Goal: Task Accomplishment & Management: Complete application form

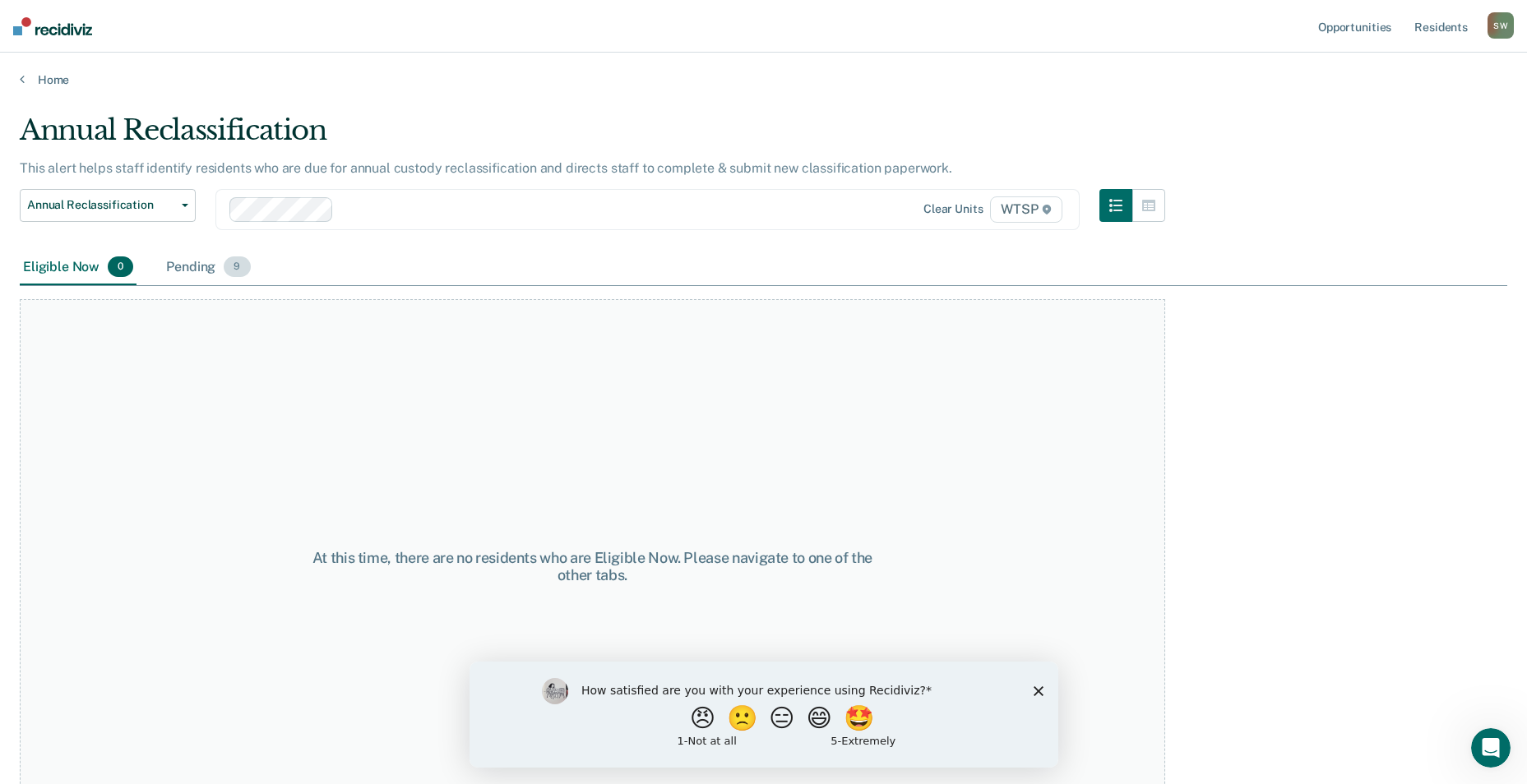
click at [200, 269] on div "Pending 9" at bounding box center [208, 268] width 90 height 36
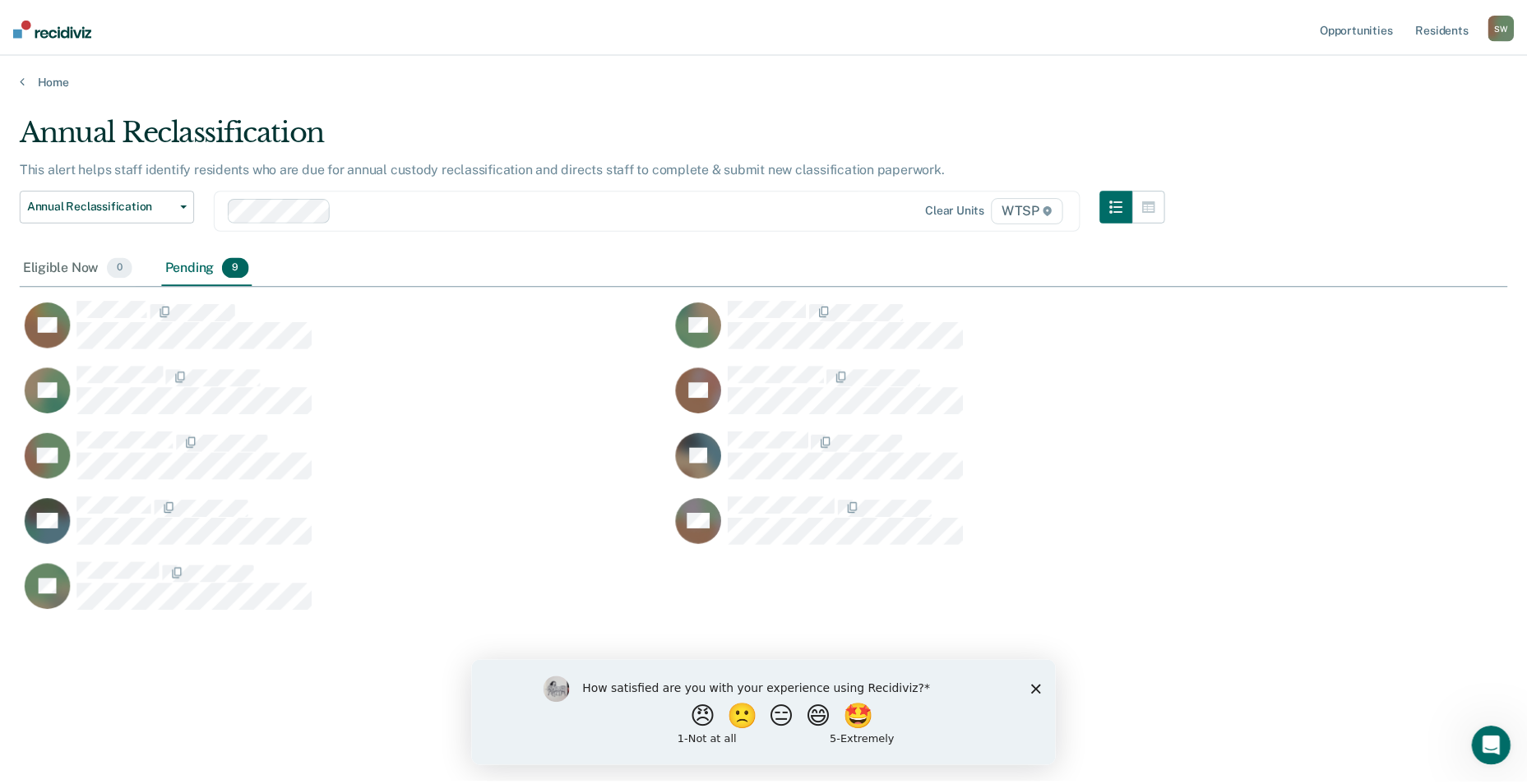
scroll to position [536, 1487]
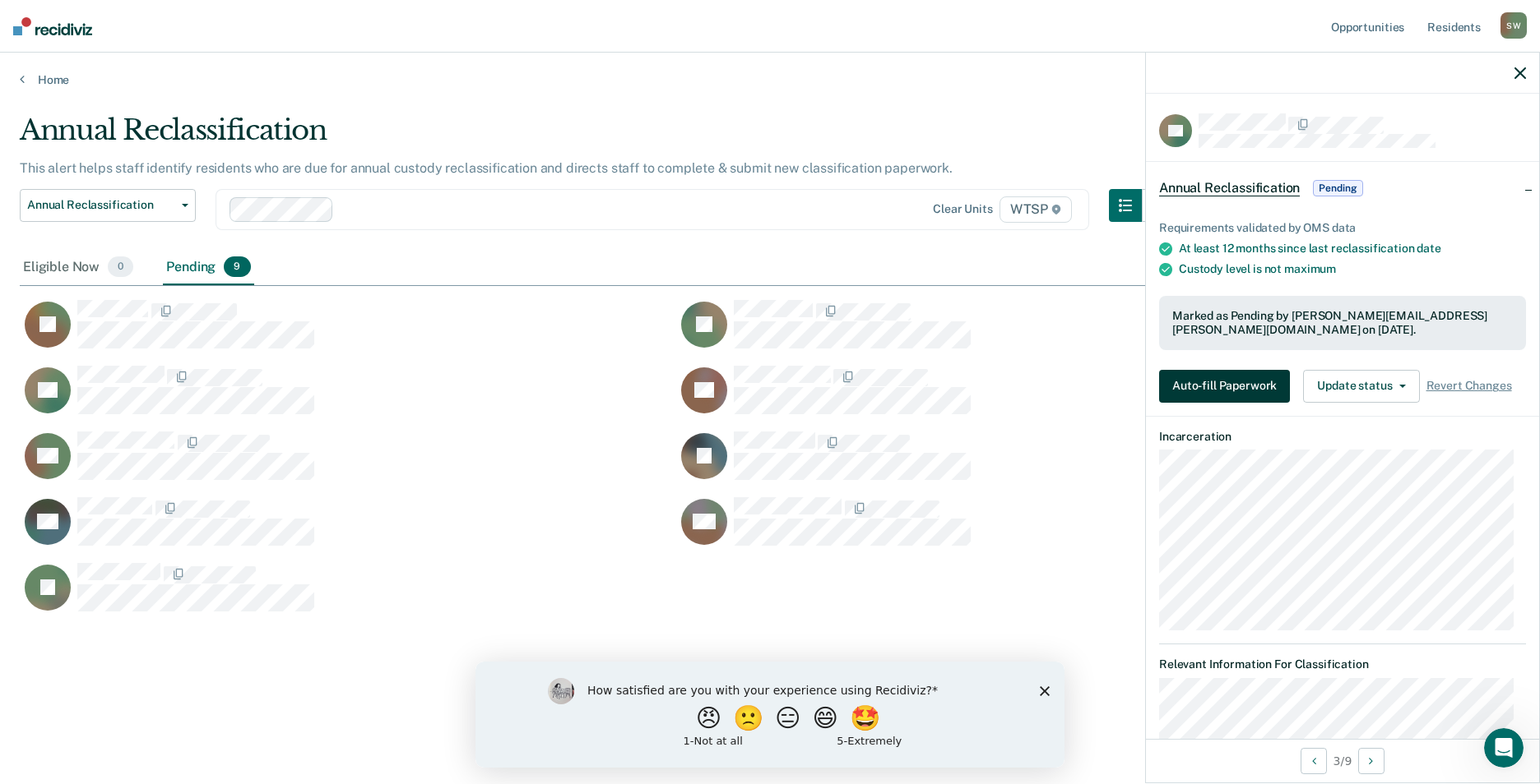
click at [1209, 376] on button "Auto-fill Paperwork" at bounding box center [1224, 386] width 131 height 33
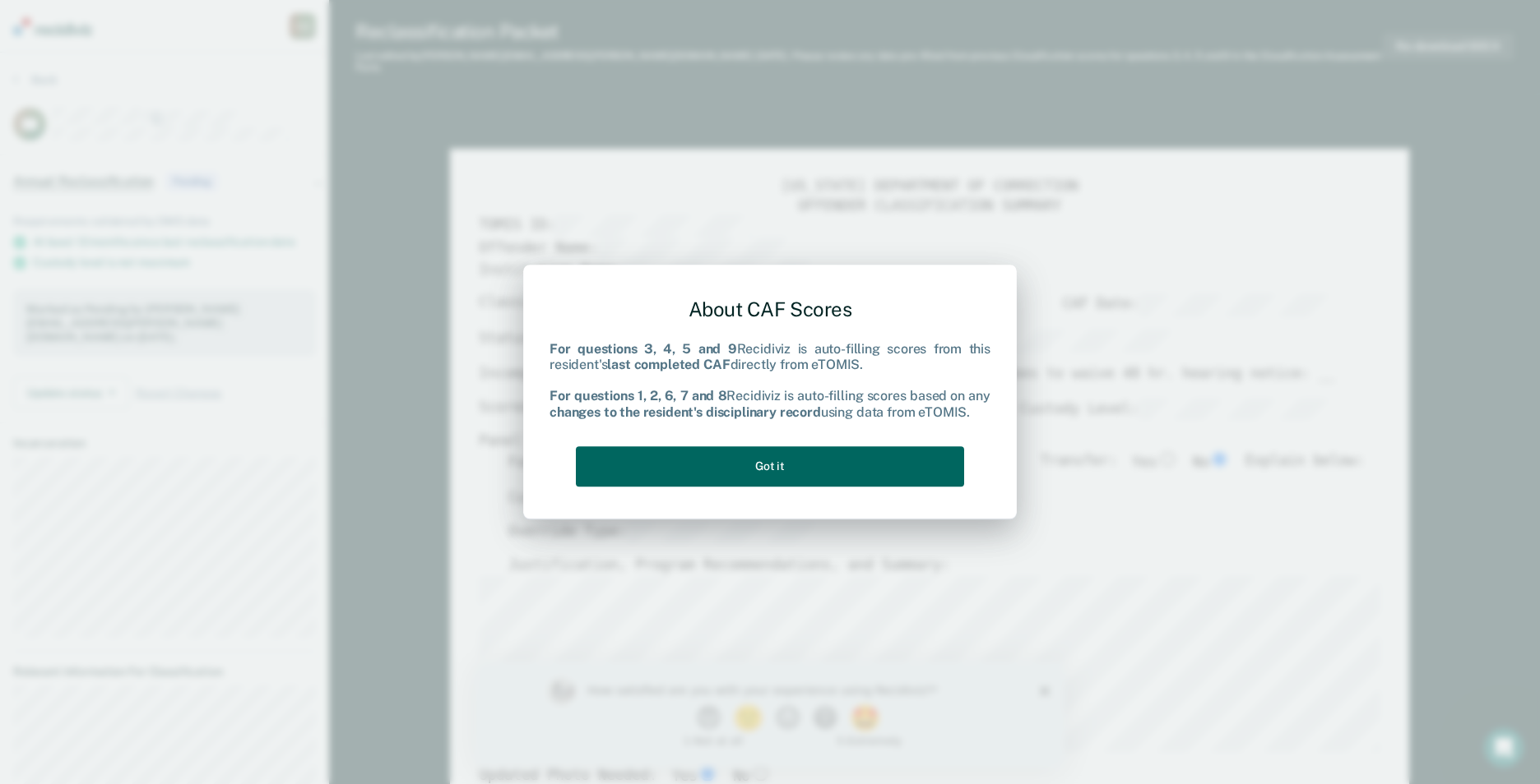
click at [787, 480] on button "Got it" at bounding box center [770, 467] width 388 height 40
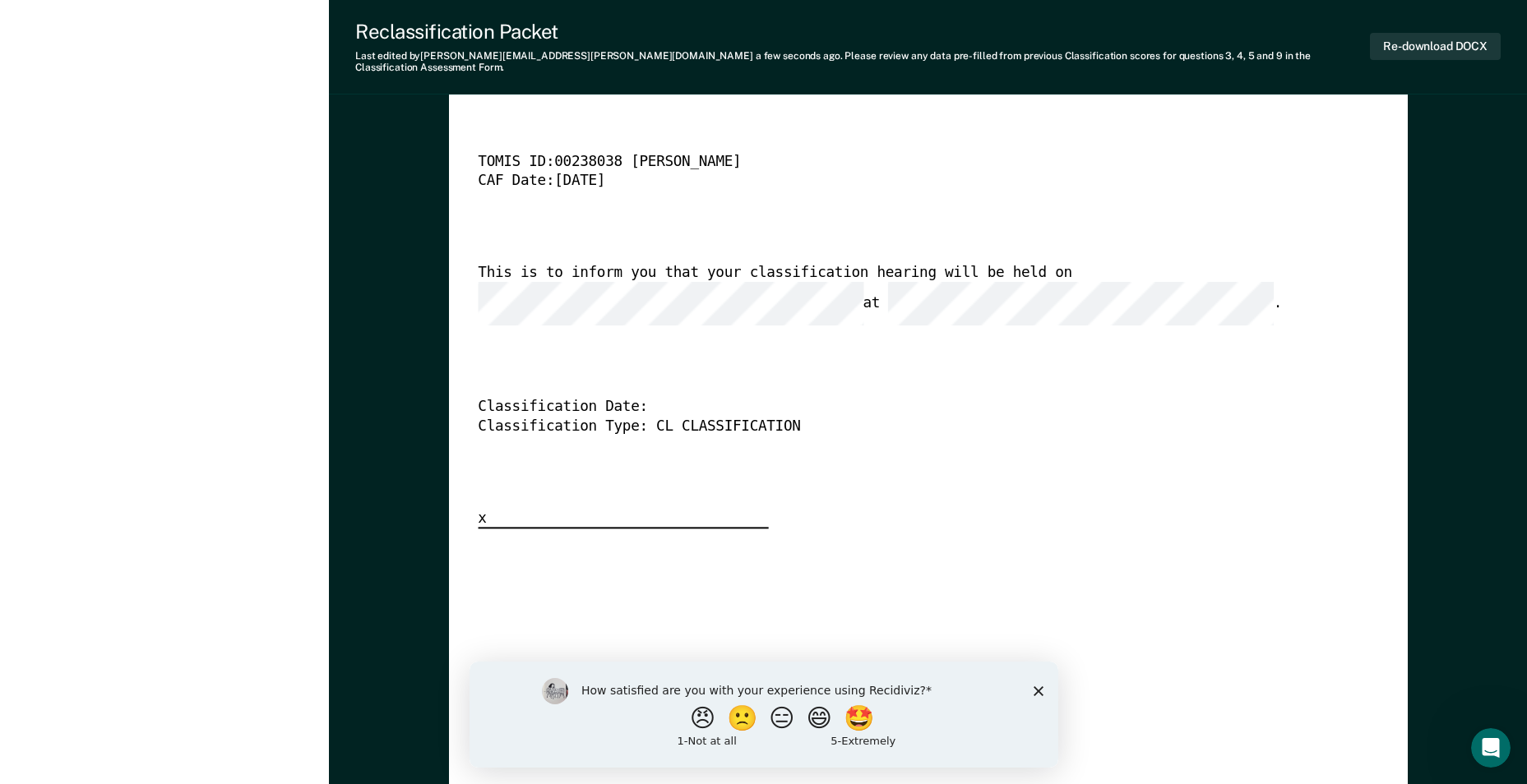
scroll to position [3453, 0]
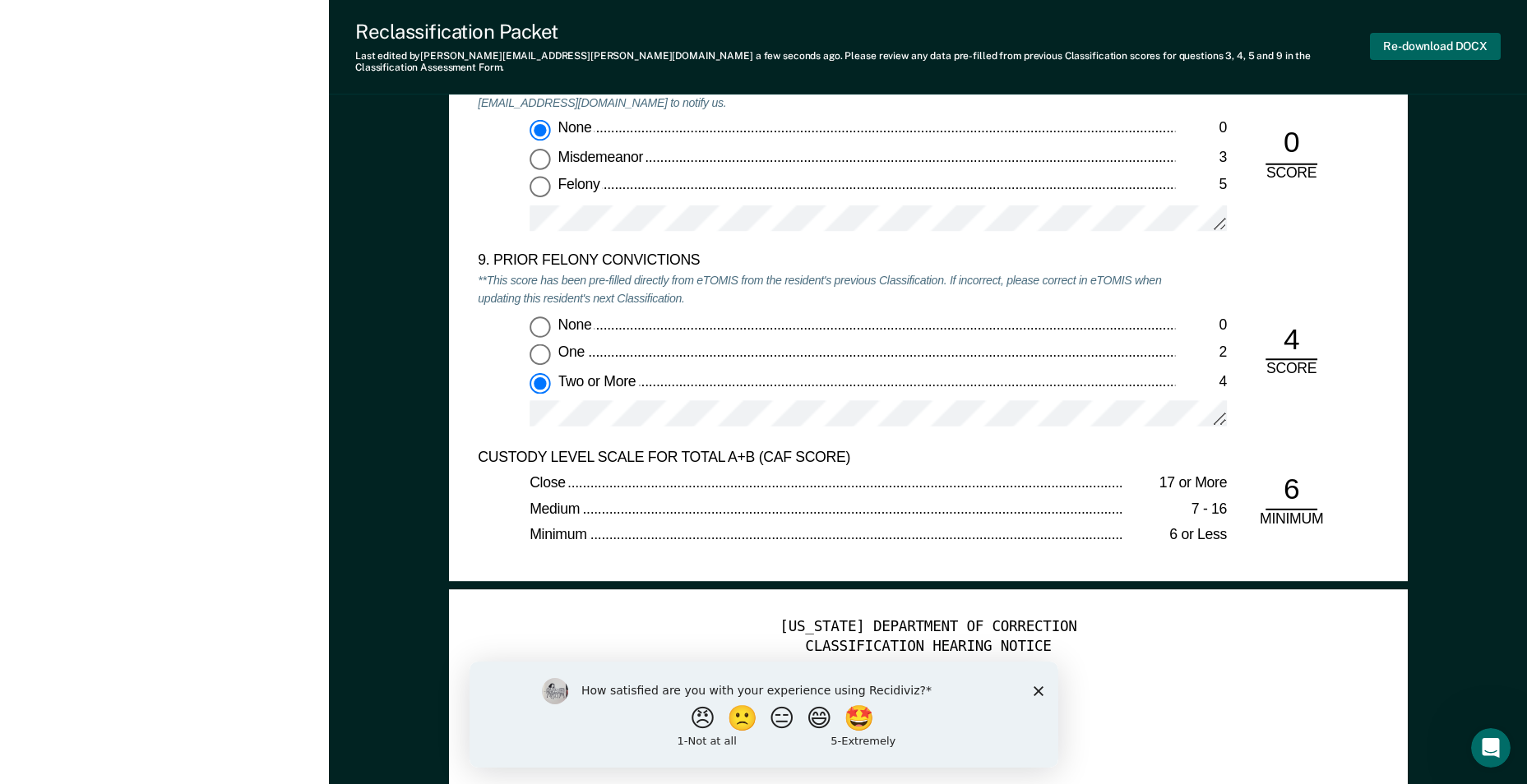
click at [1425, 41] on button "Re-download DOCX" at bounding box center [1436, 46] width 131 height 27
type textarea "x"
click at [877, 724] on button "🤩" at bounding box center [860, 718] width 44 height 33
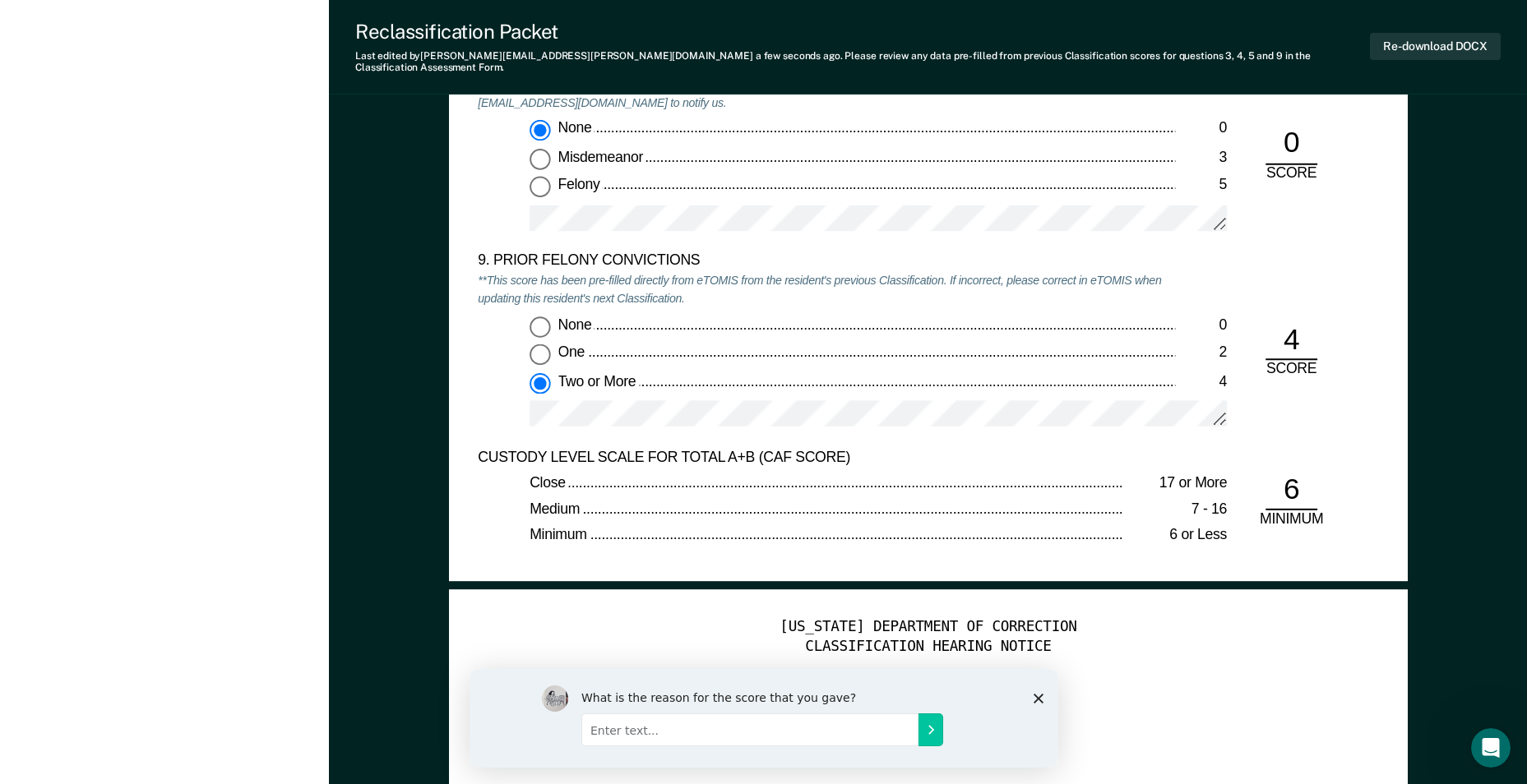
click at [780, 736] on input "Enter text..." at bounding box center [749, 730] width 337 height 33
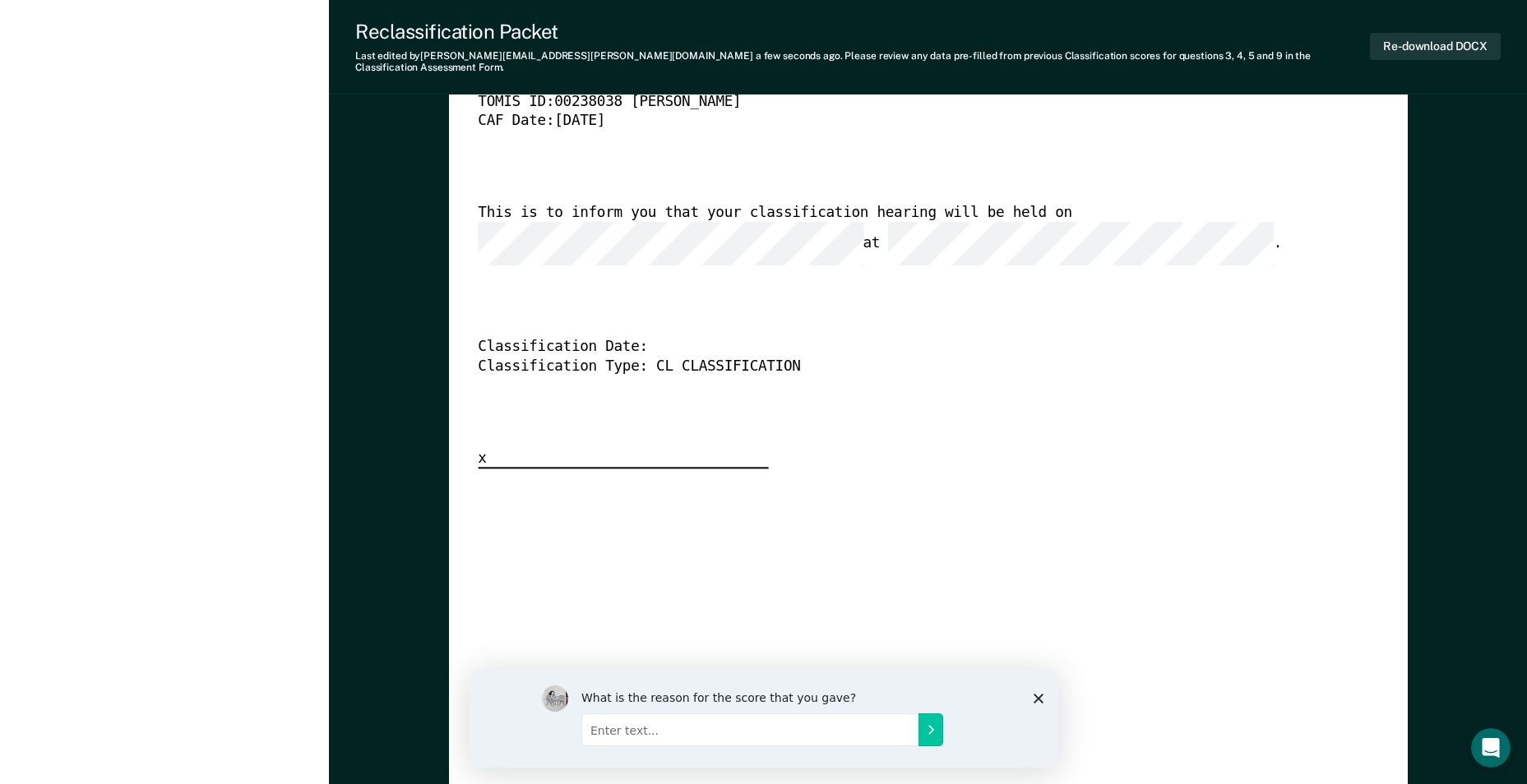
scroll to position [3865, 0]
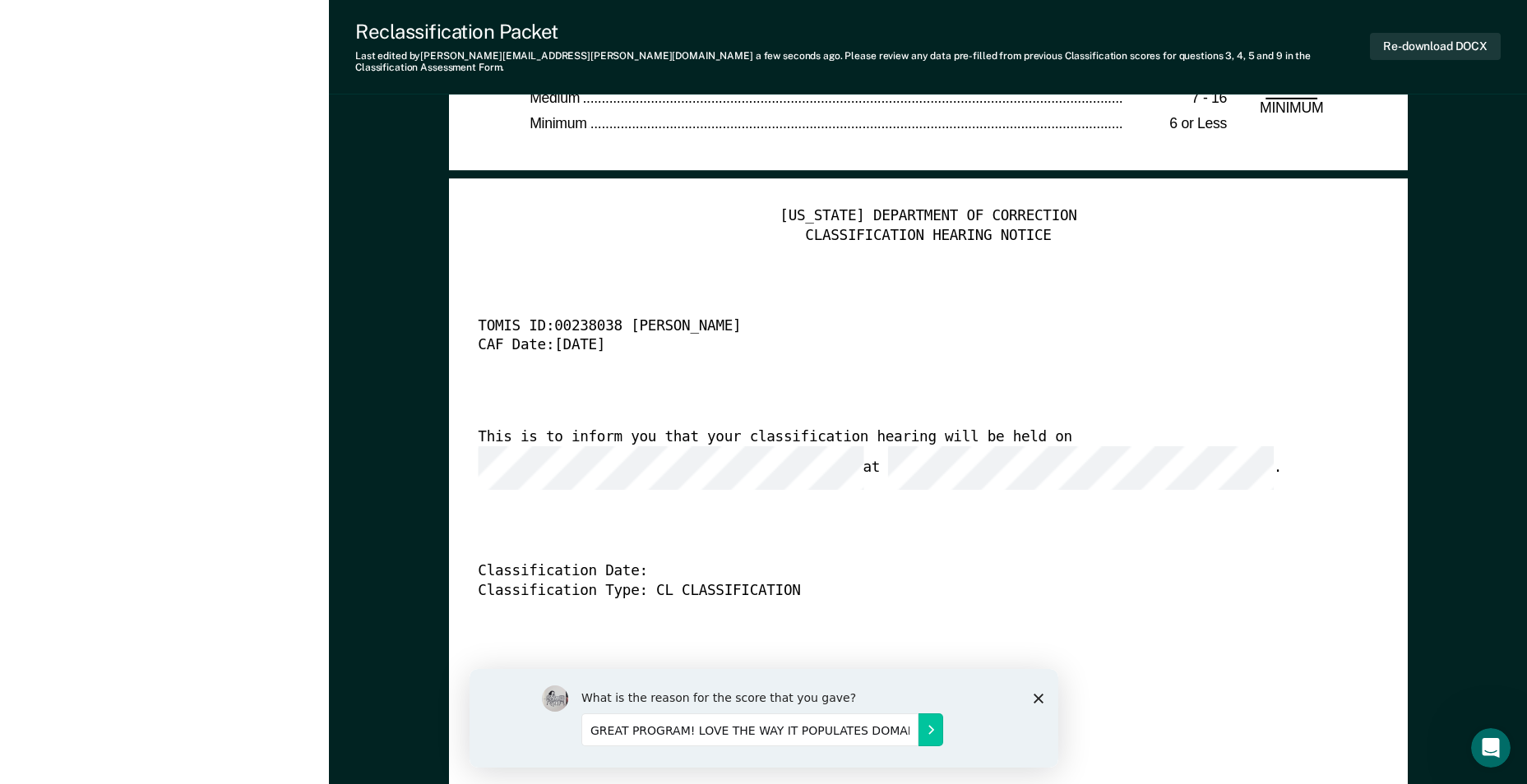
click at [916, 734] on input "GREAT PROGRAM! LOVE THE WAY IT POPULATES DOMAINS." at bounding box center [749, 730] width 337 height 33
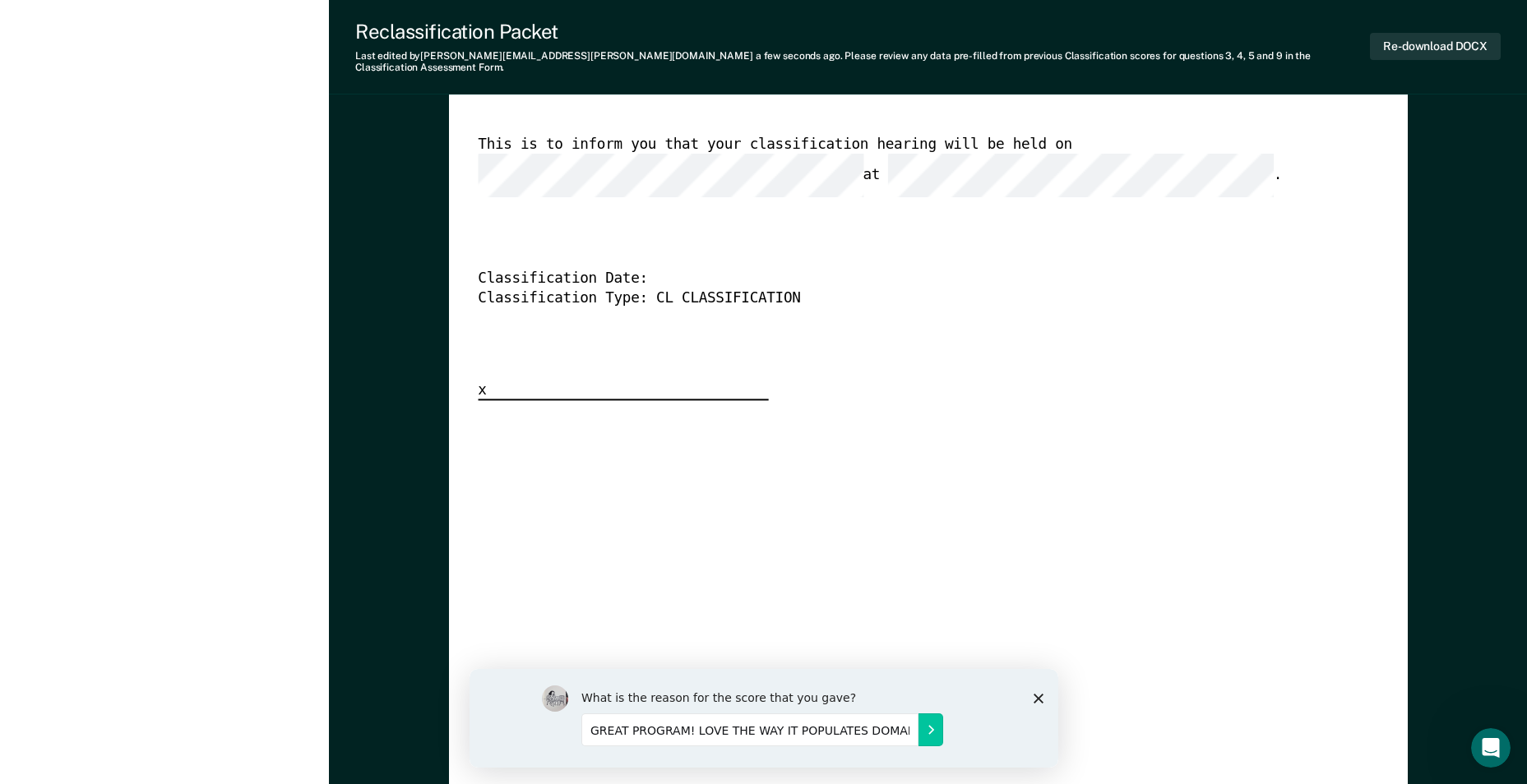
scroll to position [4193, 0]
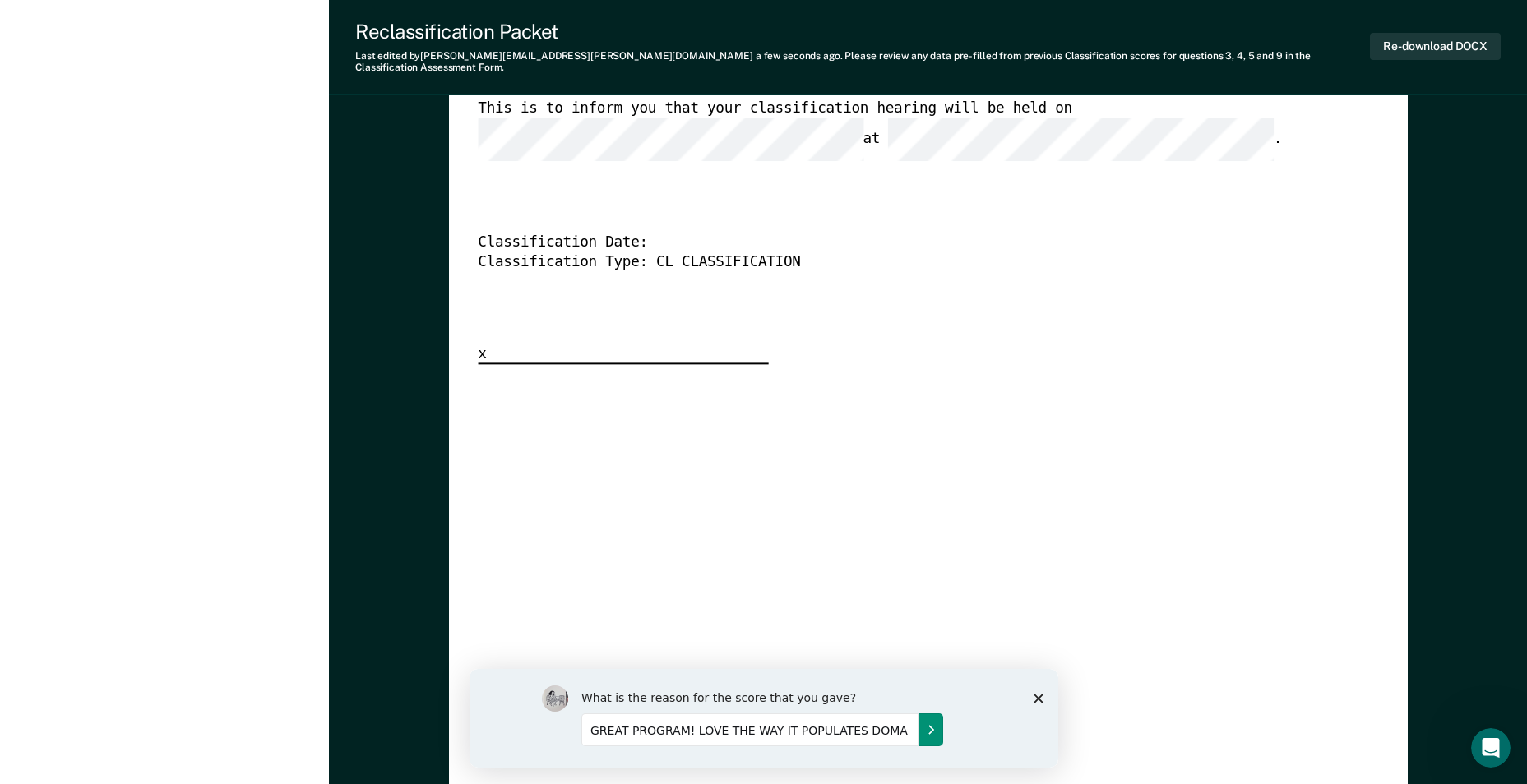
type input "GREAT PROGRAM! LOVE THE WAY IT POPULATES DOMAINS."
click at [926, 734] on icon "Submit your response" at bounding box center [930, 729] width 13 height 13
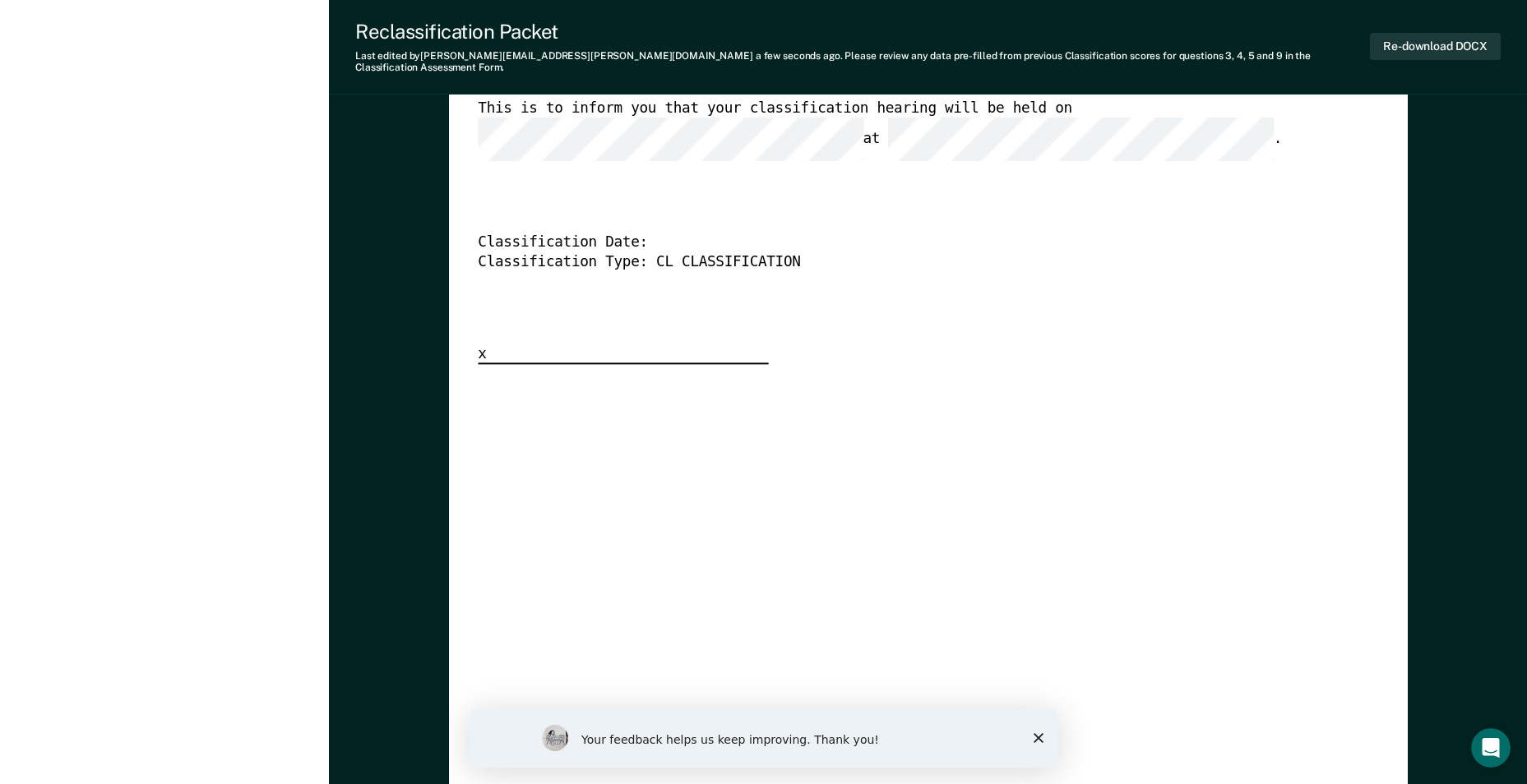
click at [1035, 736] on polygon "Close survey" at bounding box center [1037, 738] width 10 height 10
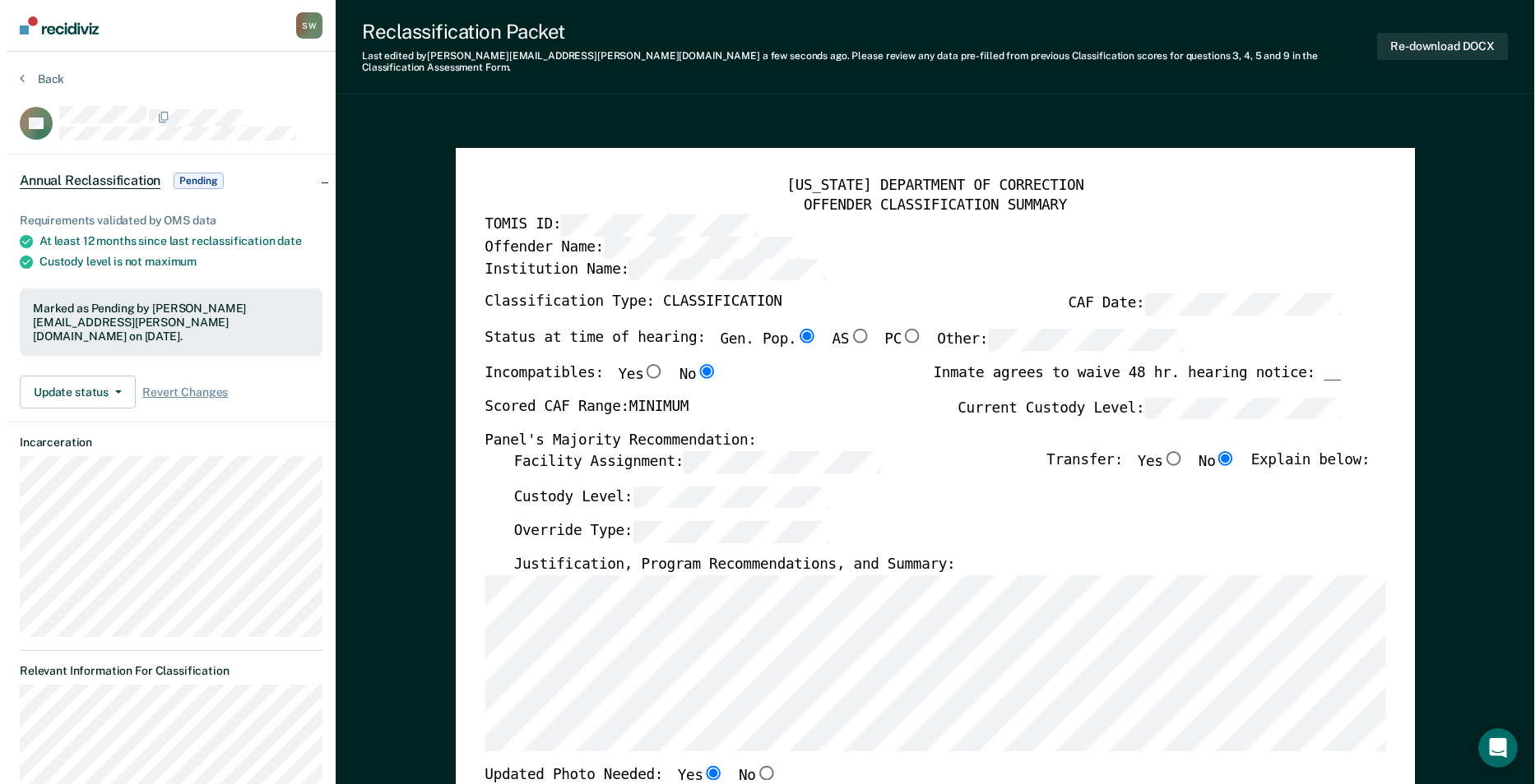
scroll to position [0, 0]
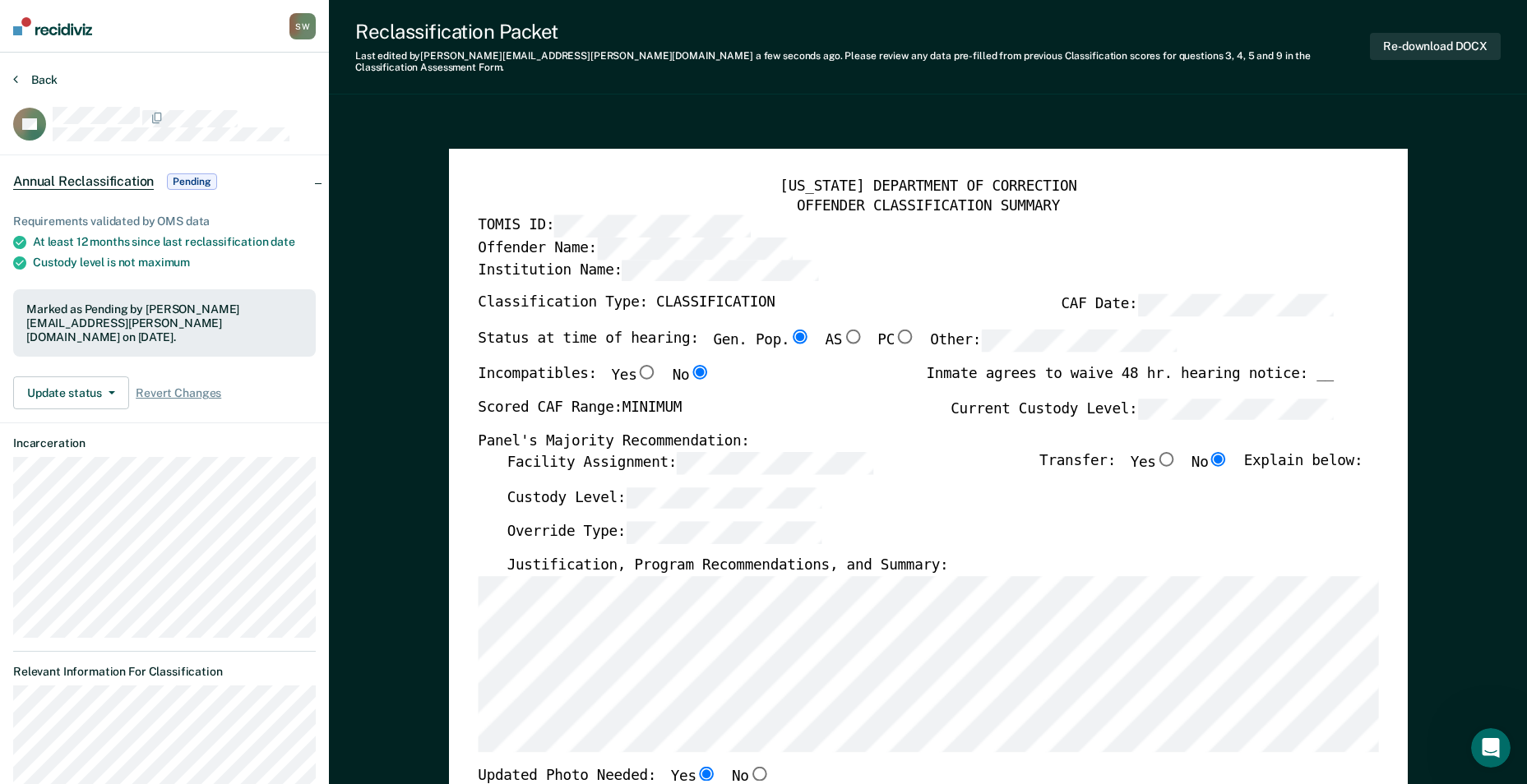
click at [19, 81] on button "Back" at bounding box center [35, 80] width 44 height 15
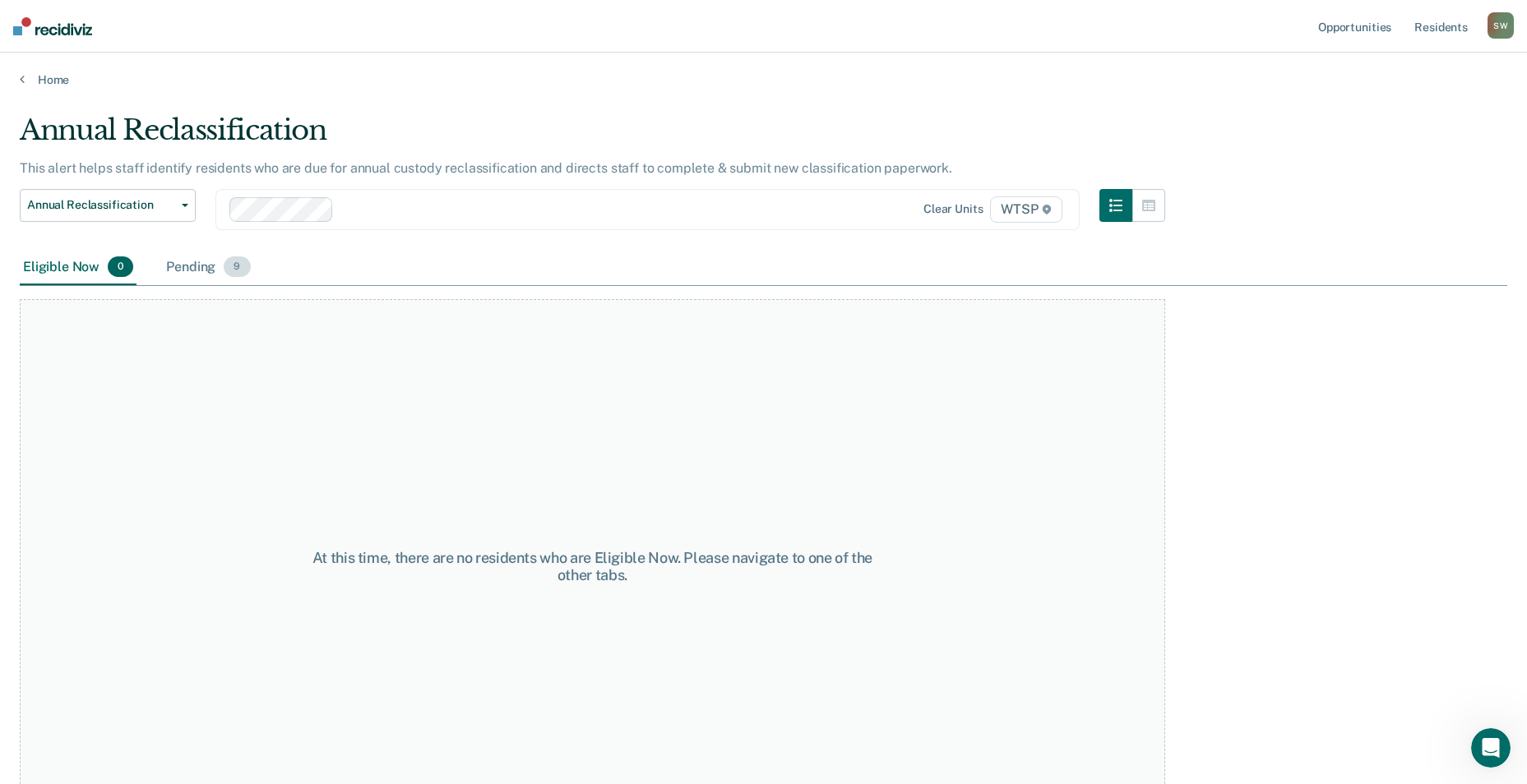
click at [193, 262] on div "Pending 9" at bounding box center [208, 268] width 90 height 36
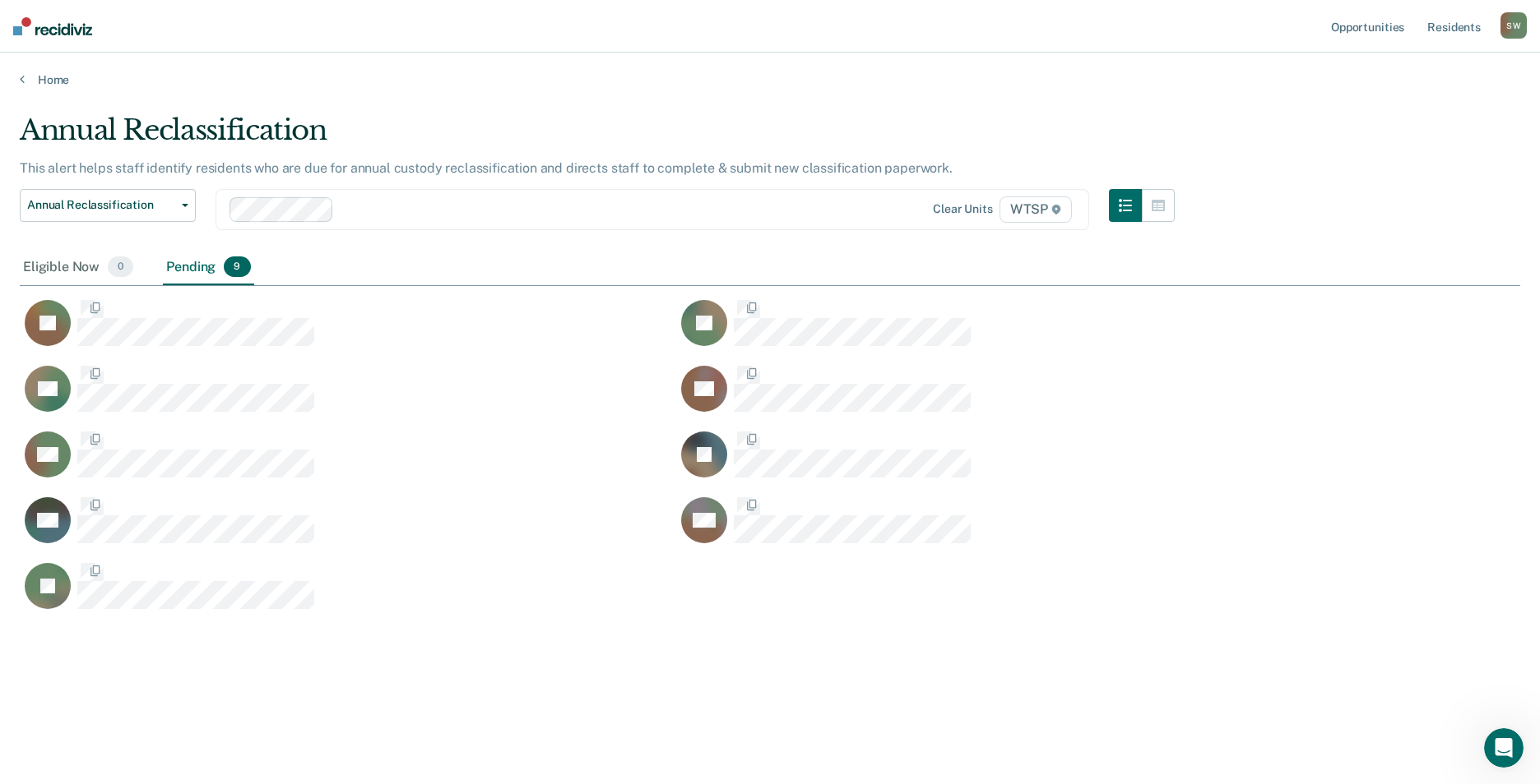
scroll to position [536, 1488]
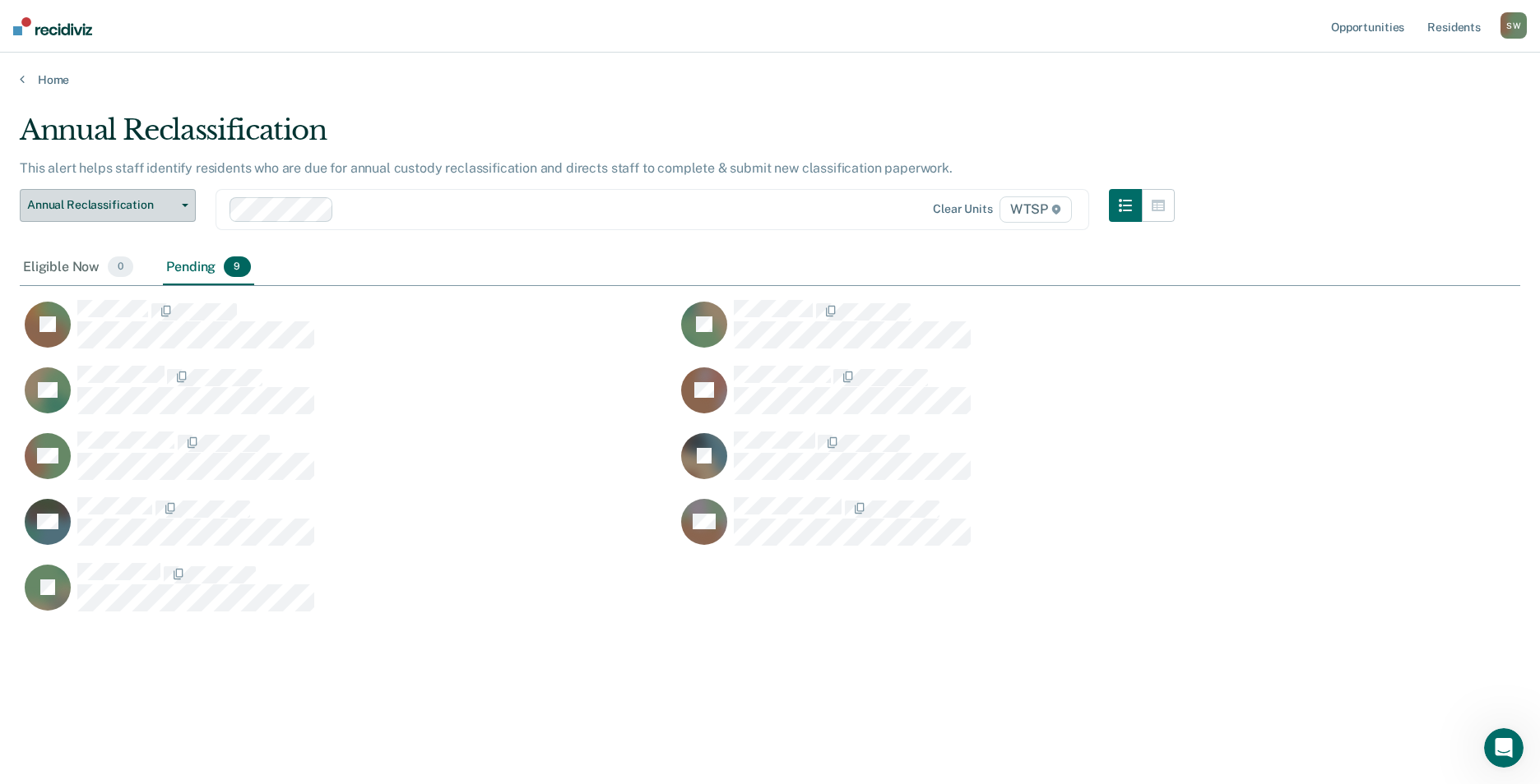
click at [65, 198] on span "Annual Reclassification" at bounding box center [100, 204] width 148 height 14
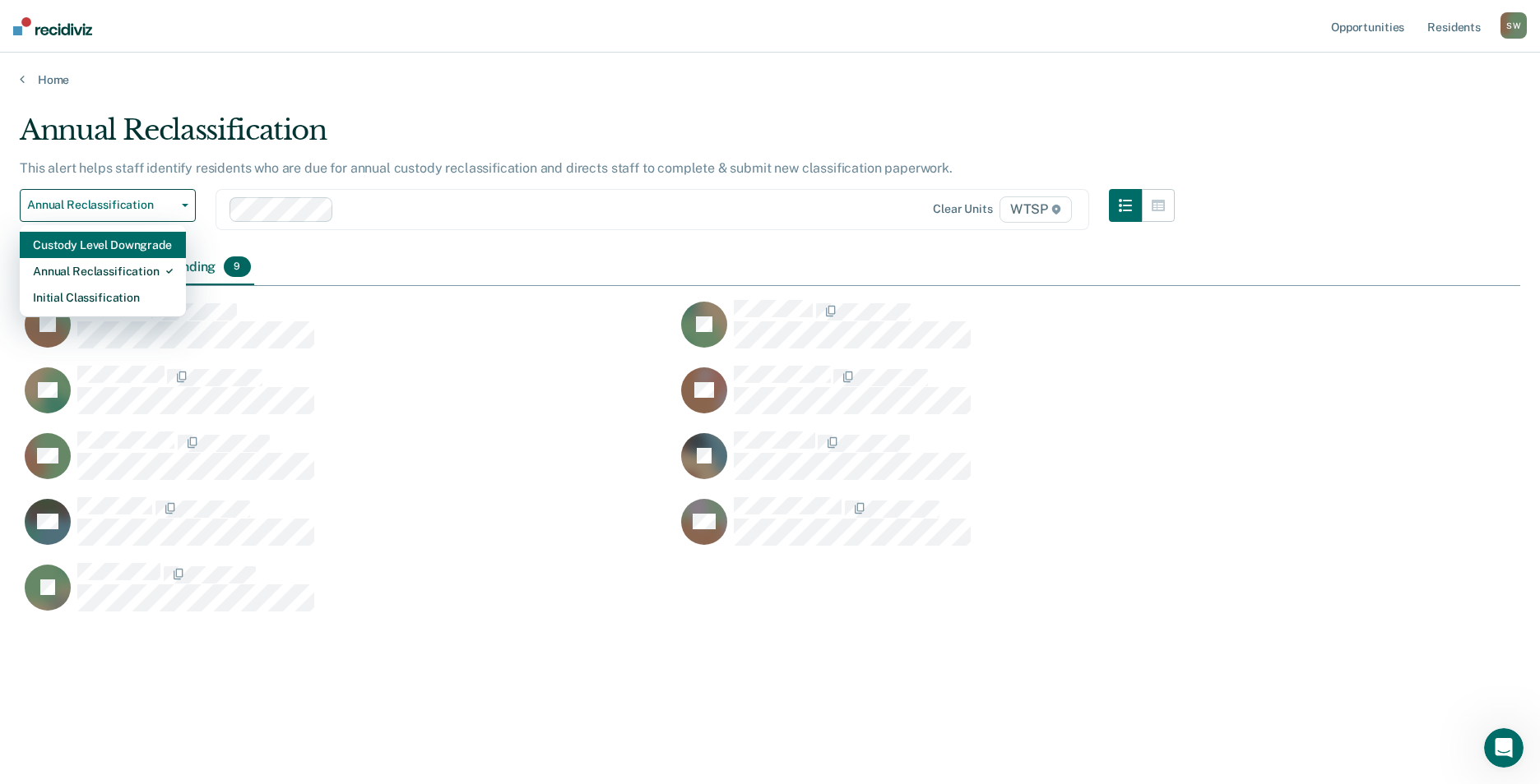
click at [78, 236] on div "Custody Level Downgrade" at bounding box center [103, 245] width 140 height 27
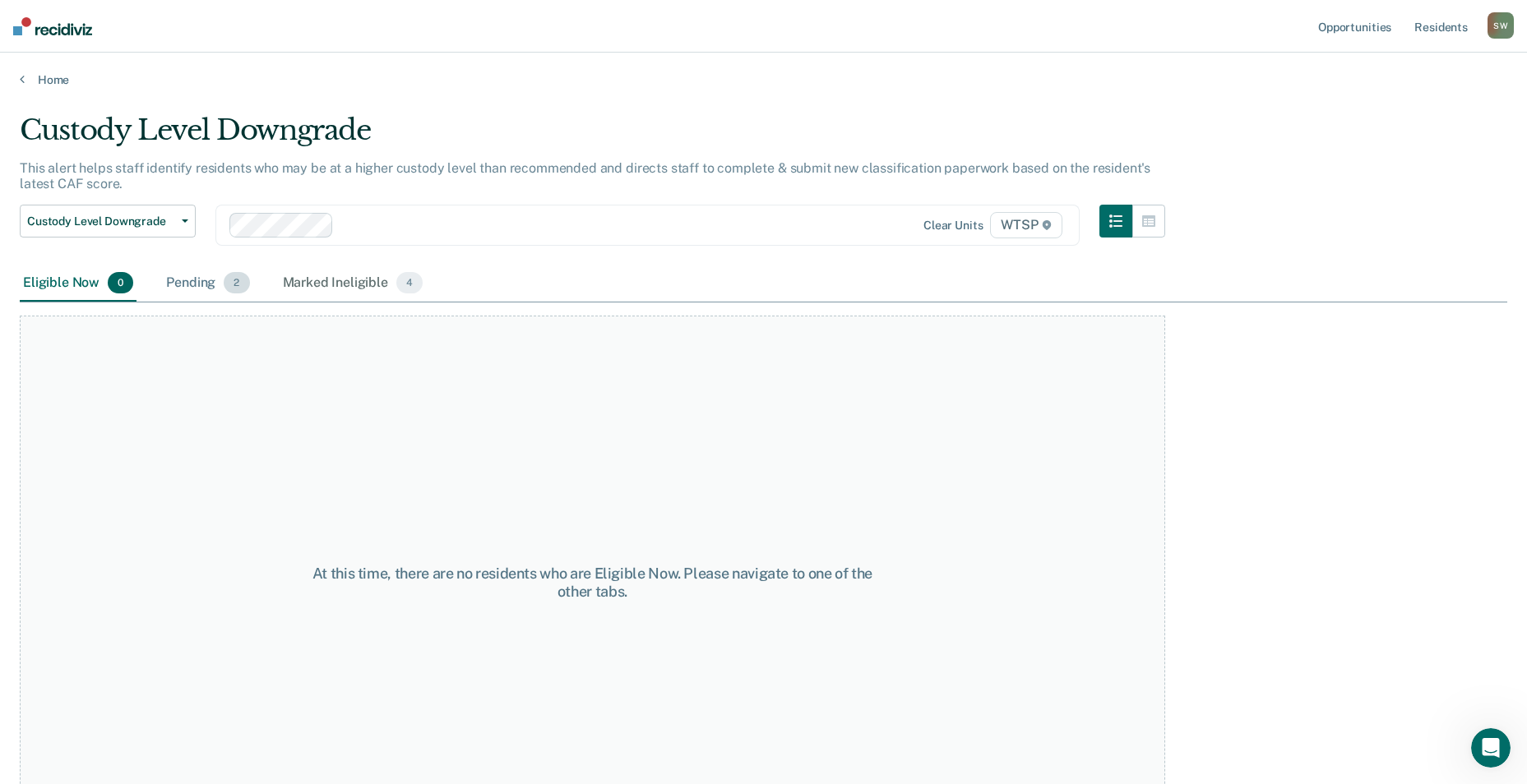
click at [208, 282] on div "Pending 2" at bounding box center [207, 283] width 89 height 36
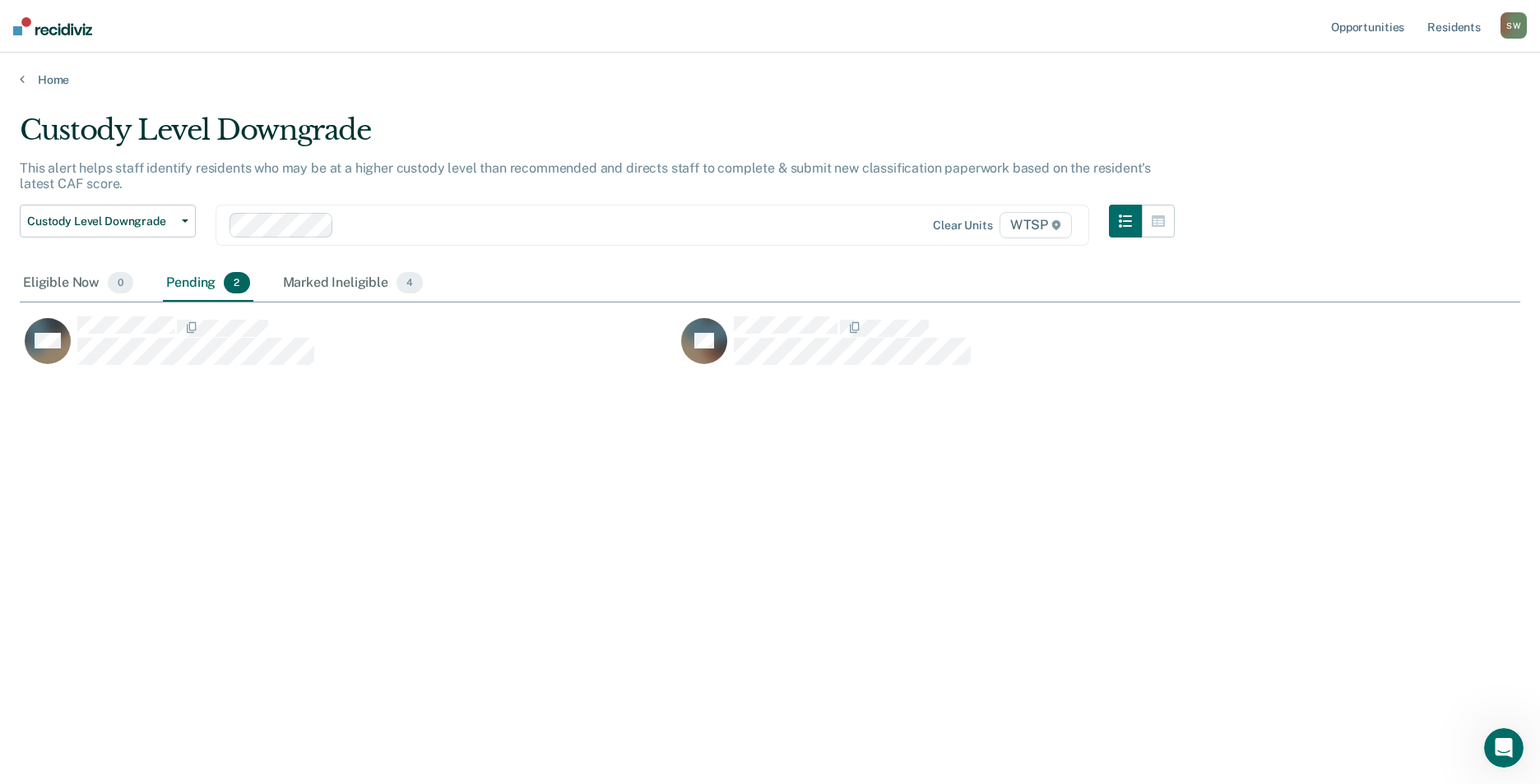
scroll to position [536, 1488]
click at [338, 283] on div "Marked Ineligible 4" at bounding box center [353, 283] width 147 height 36
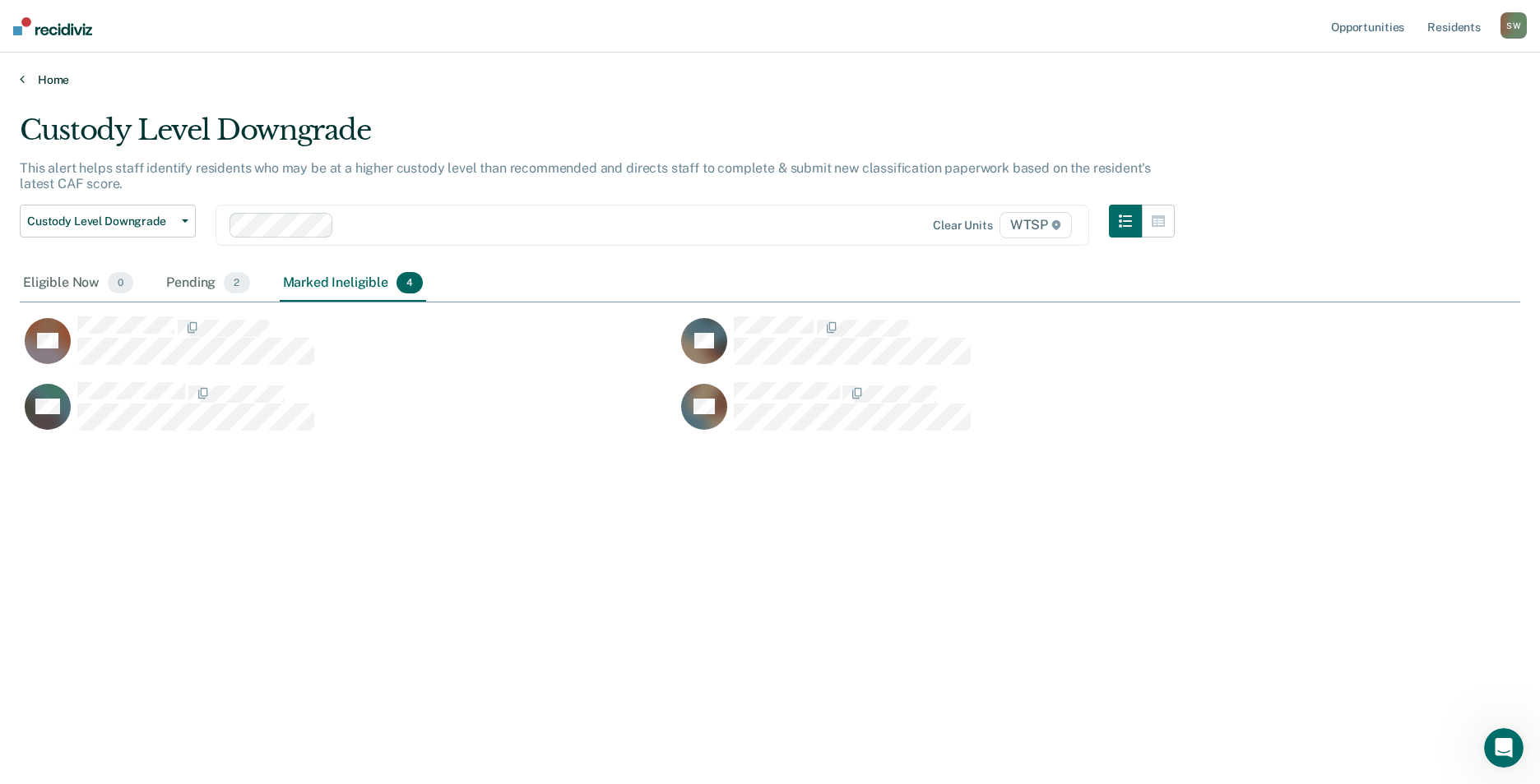
click at [54, 76] on link "Home" at bounding box center [770, 80] width 1500 height 15
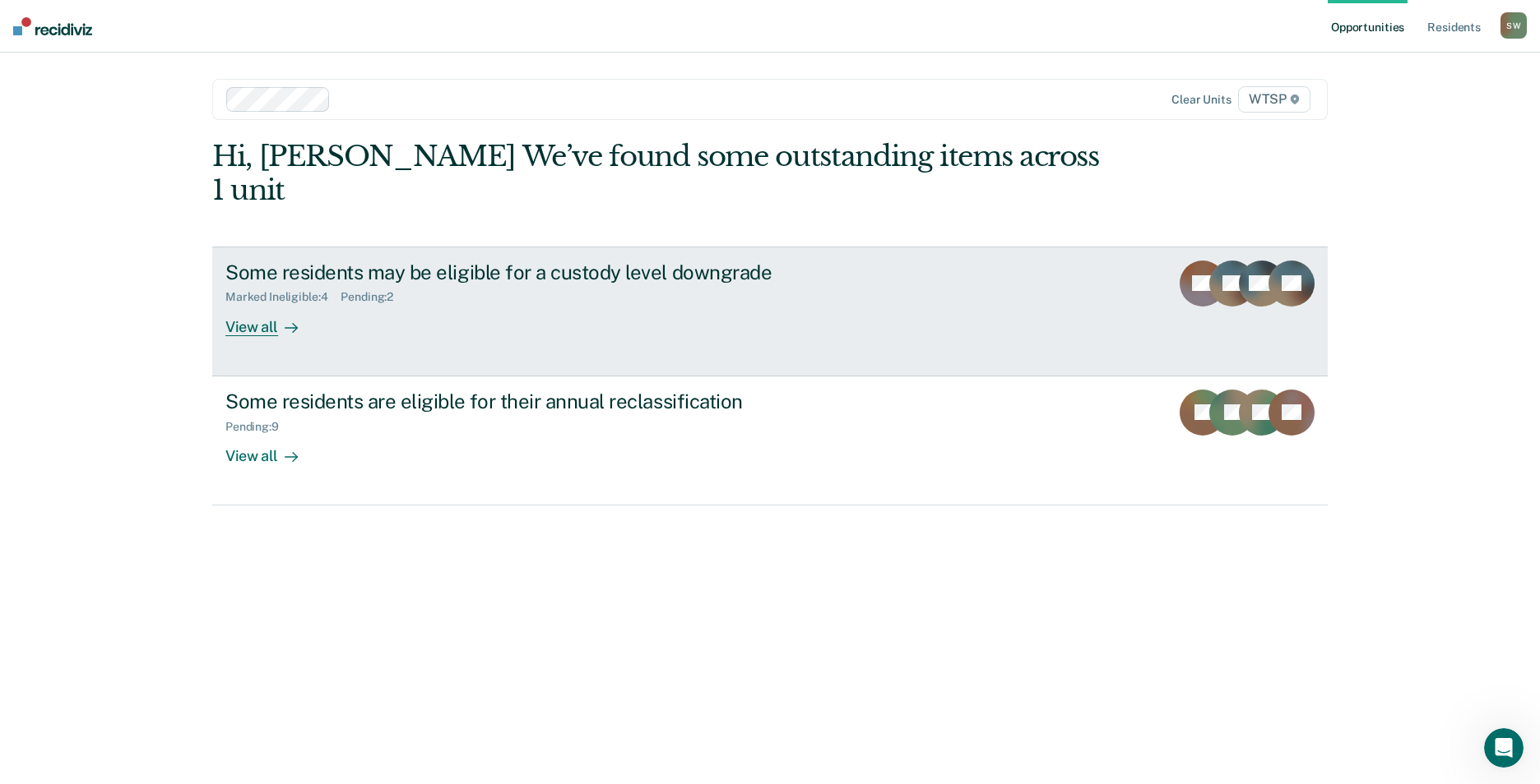
click at [250, 305] on div "View all" at bounding box center [272, 320] width 92 height 32
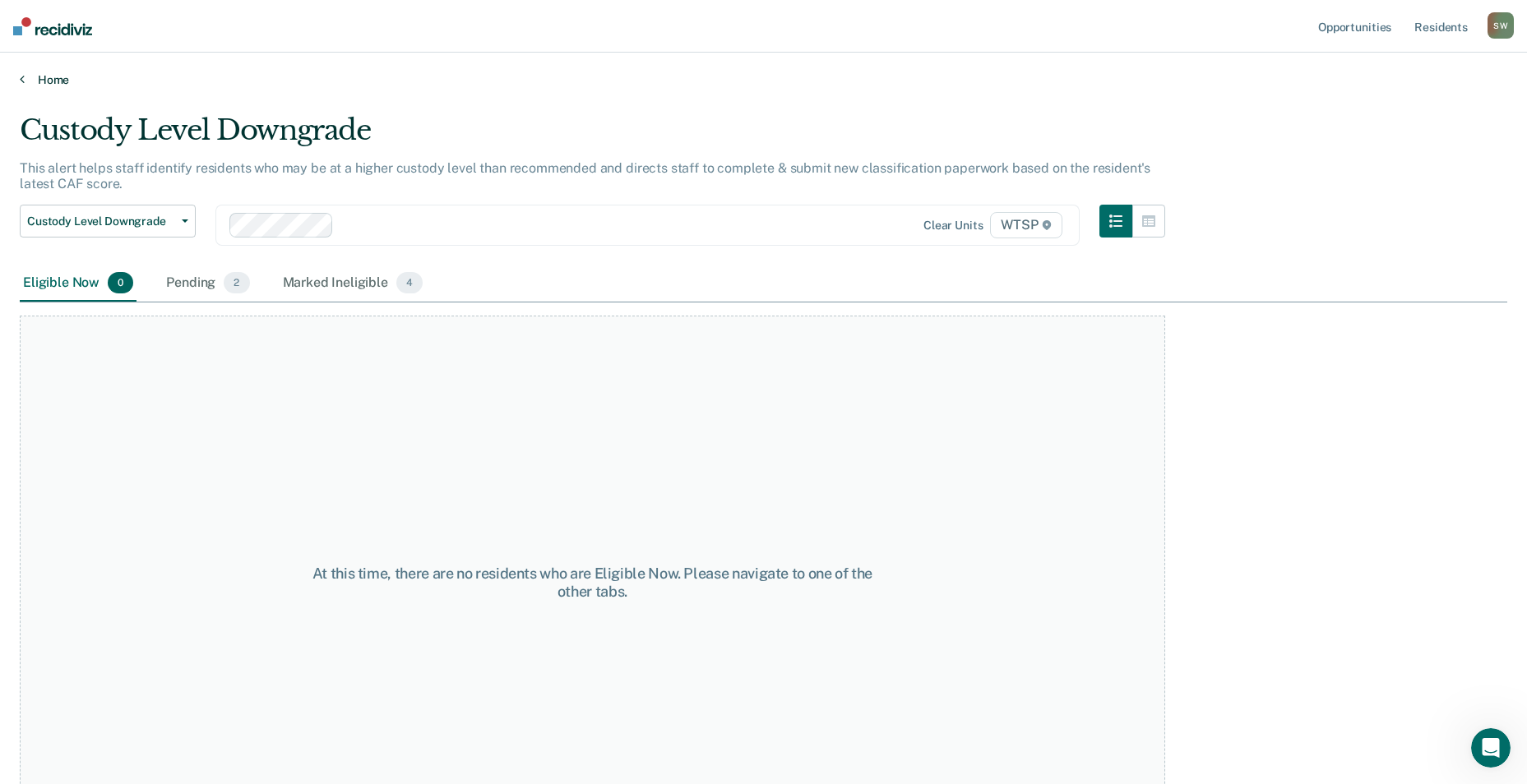
click at [25, 81] on link "Home" at bounding box center [763, 80] width 1487 height 15
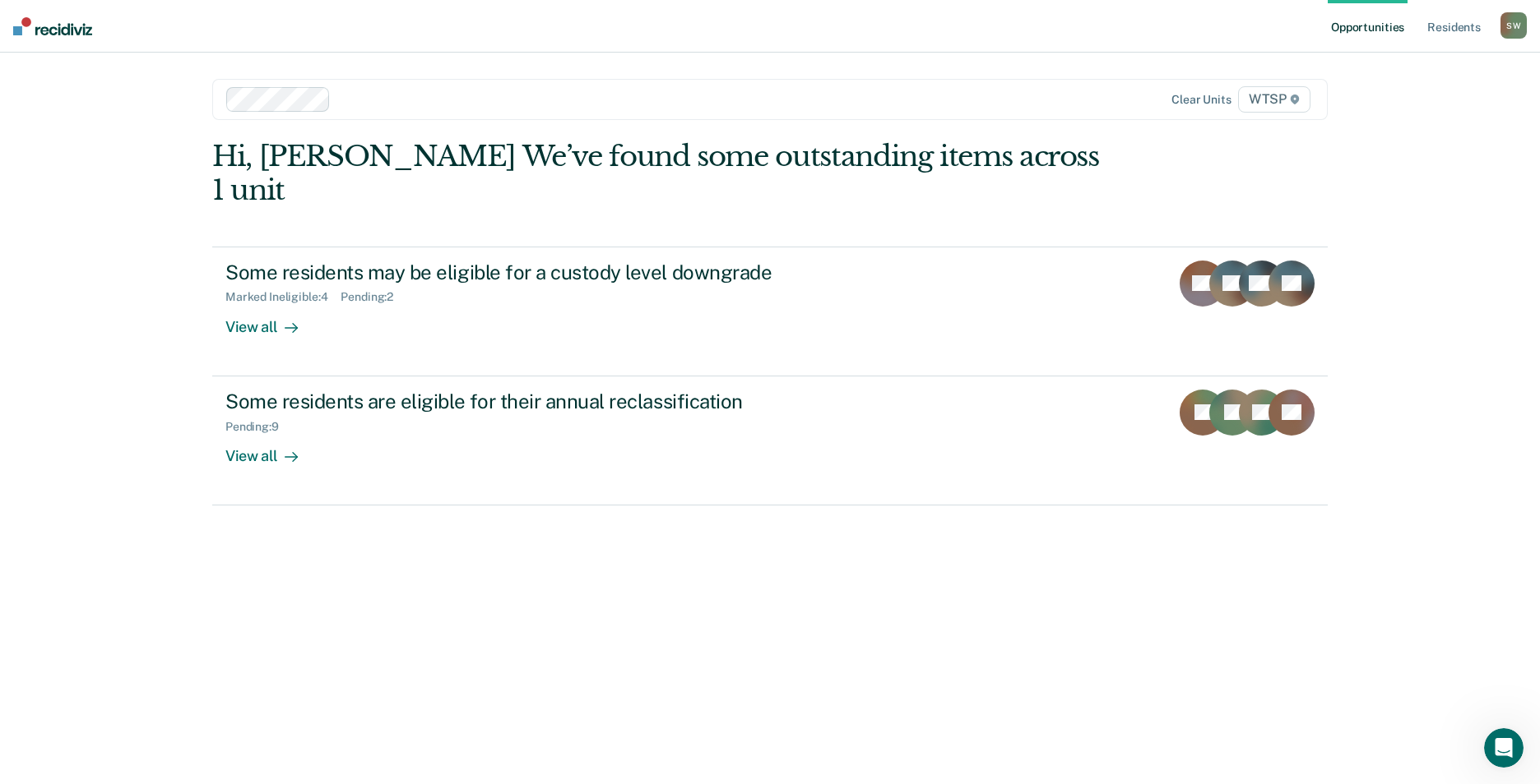
drag, startPoint x: 1533, startPoint y: 7, endPoint x: 1065, endPoint y: 56, distance: 470.6
click at [1065, 56] on main "Clear units WTSP Hi, Steve G.. We’ve found some outstanding items across 1 unit…" at bounding box center [770, 398] width 1155 height 692
click at [1511, 22] on div "S W" at bounding box center [1513, 25] width 27 height 27
click at [1403, 113] on link "Log Out" at bounding box center [1447, 108] width 133 height 14
